Goal: Information Seeking & Learning: Understand process/instructions

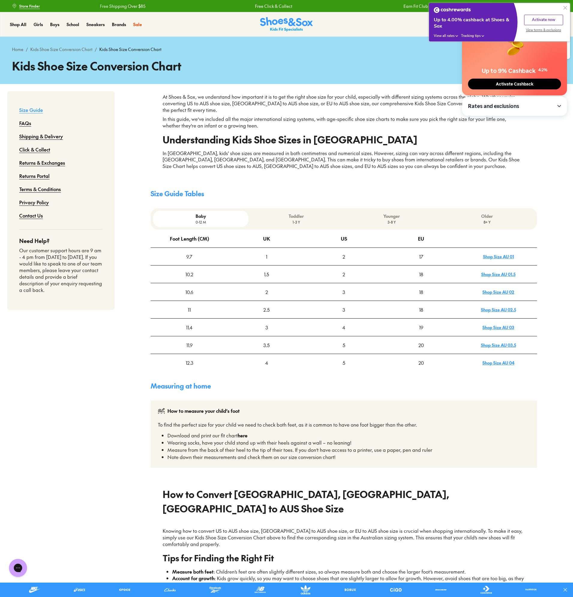
click at [291, 225] on div "Toddler 1-3 Y" at bounding box center [295, 219] width 95 height 16
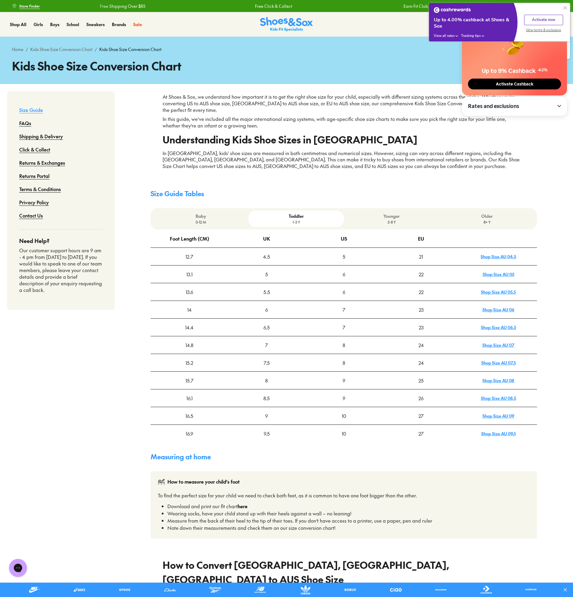
click at [395, 223] on p "3-8 Y" at bounding box center [391, 221] width 91 height 5
click at [297, 223] on p "1-3 Y" at bounding box center [296, 221] width 91 height 5
click at [412, 213] on p "Younger" at bounding box center [391, 216] width 91 height 6
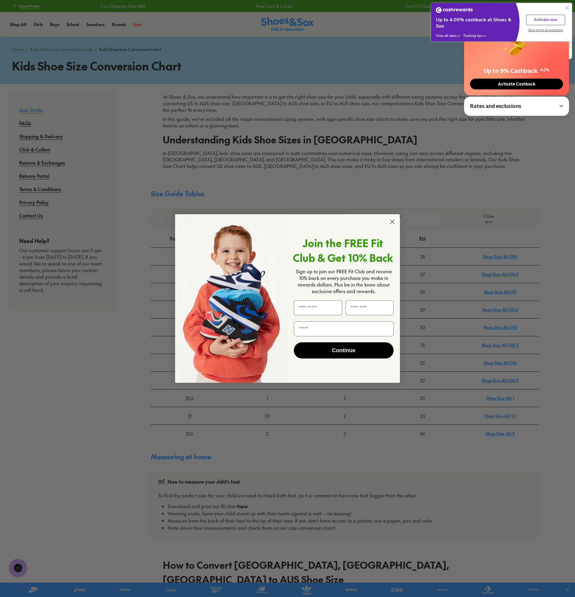
click at [391, 222] on circle "Close dialog" at bounding box center [393, 222] width 10 height 10
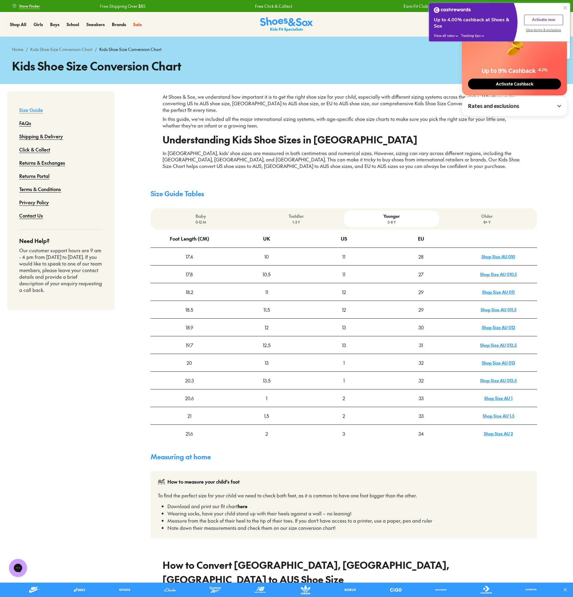
click at [486, 221] on p "8+ Y" at bounding box center [487, 221] width 91 height 5
click at [401, 223] on p "3-8 Y" at bounding box center [391, 221] width 91 height 5
click at [489, 222] on p "8+ Y" at bounding box center [487, 221] width 91 height 5
click at [412, 223] on p "3-8 Y" at bounding box center [391, 221] width 91 height 5
